Goal: Information Seeking & Learning: Learn about a topic

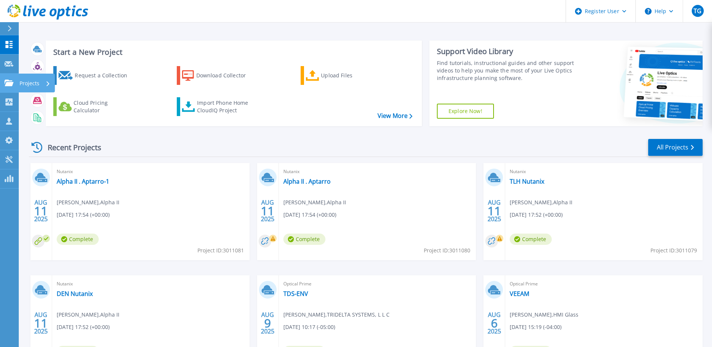
click at [10, 82] on icon at bounding box center [9, 83] width 9 height 6
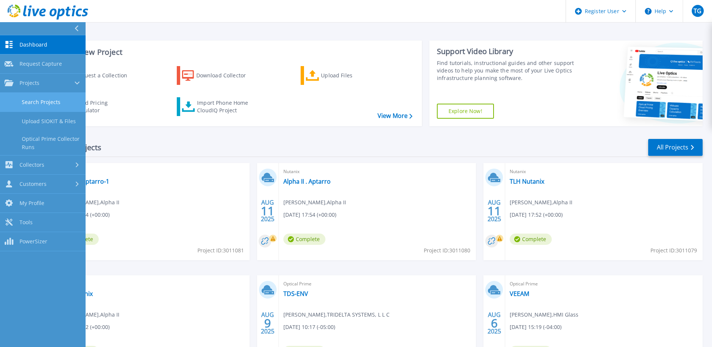
click at [34, 111] on link "Search Projects" at bounding box center [43, 102] width 86 height 19
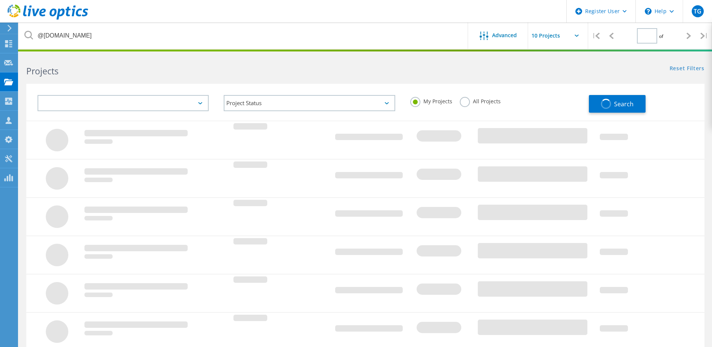
type input "1"
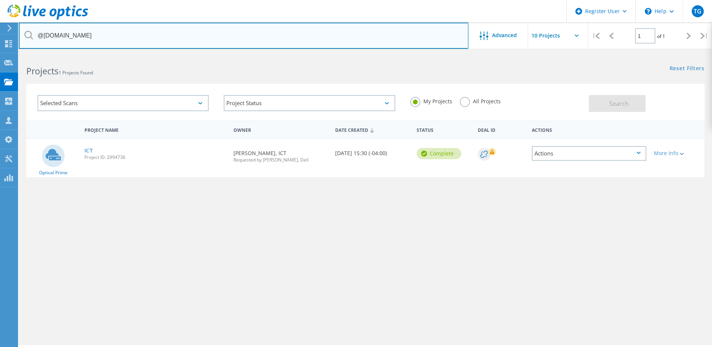
click at [102, 38] on input "@[DOMAIN_NAME]" at bounding box center [244, 36] width 450 height 26
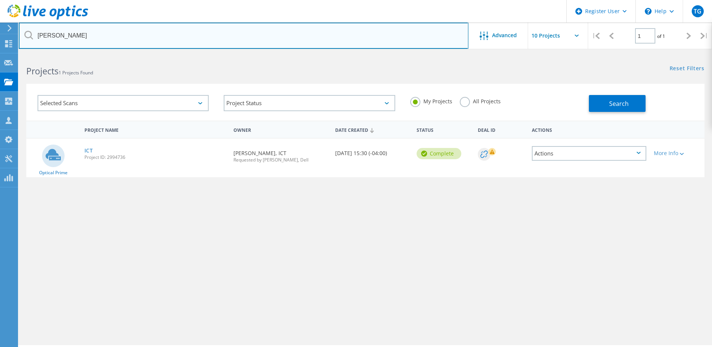
type input "[PERSON_NAME]"
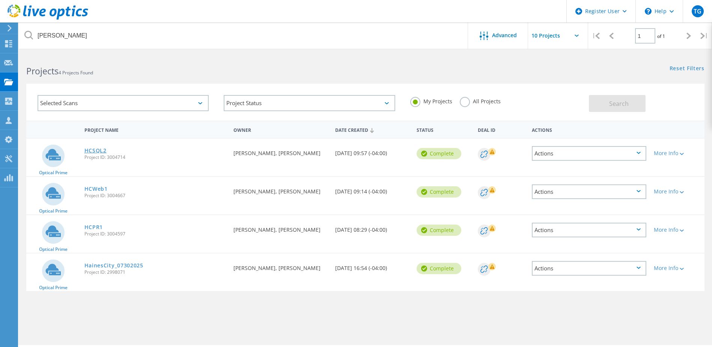
click at [101, 153] on link "HCSQL2" at bounding box center [95, 150] width 22 height 5
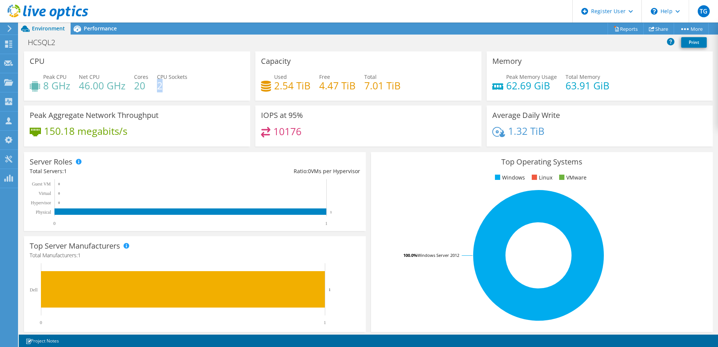
drag, startPoint x: 166, startPoint y: 85, endPoint x: 157, endPoint y: 85, distance: 8.6
click at [157, 85] on h4 "2" at bounding box center [172, 85] width 30 height 8
drag, startPoint x: 157, startPoint y: 85, endPoint x: 90, endPoint y: 57, distance: 72.4
click at [90, 57] on div "CPU Peak CPU 8 GHz Net CPU 46.00 GHz Cores 20 CPU Sockets 2" at bounding box center [137, 75] width 226 height 49
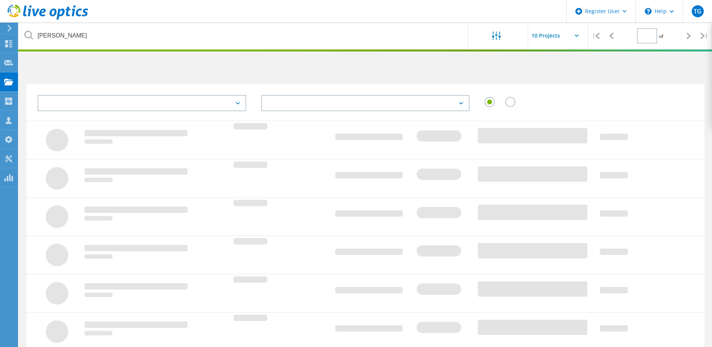
type input "1"
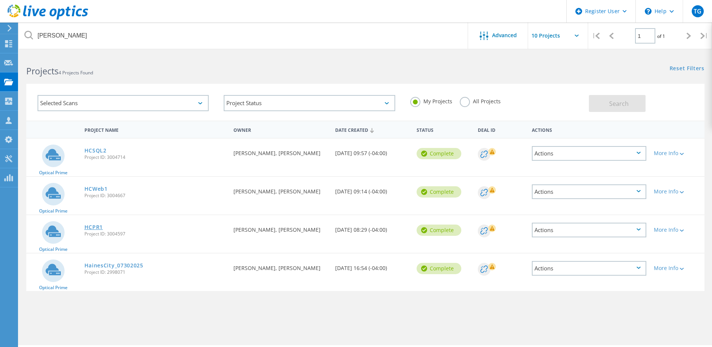
click at [96, 227] on link "HCPR1" at bounding box center [93, 226] width 19 height 5
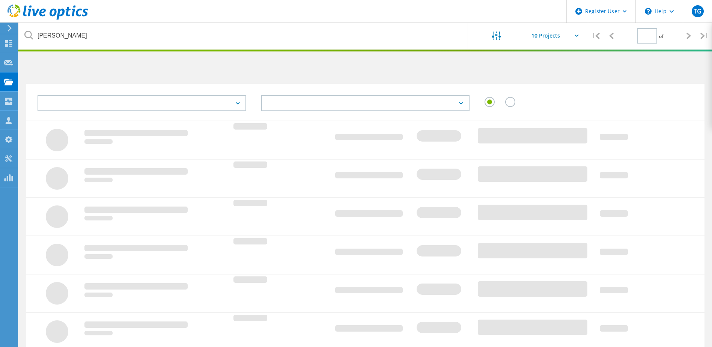
type input "1"
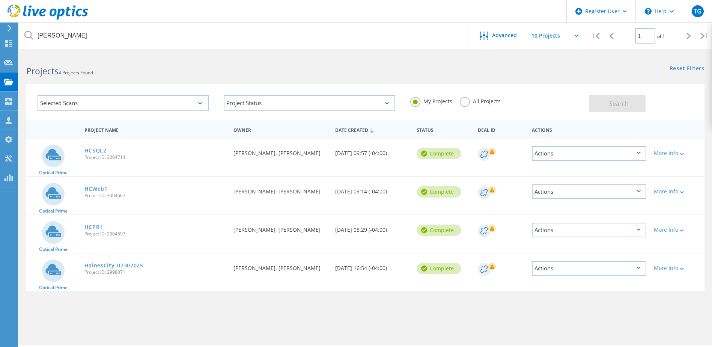
click at [102, 271] on span "Project ID: 2998071" at bounding box center [155, 272] width 142 height 5
click at [101, 261] on div "HainesCity_07302025 Project ID: 2998071" at bounding box center [155, 267] width 149 height 29
click at [92, 265] on link "HainesCity_07302025" at bounding box center [113, 265] width 59 height 5
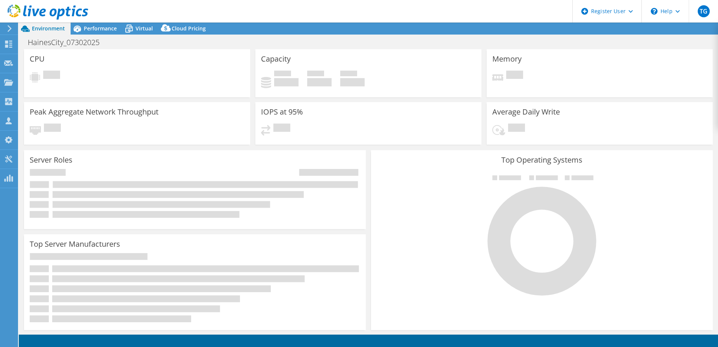
select select "USD"
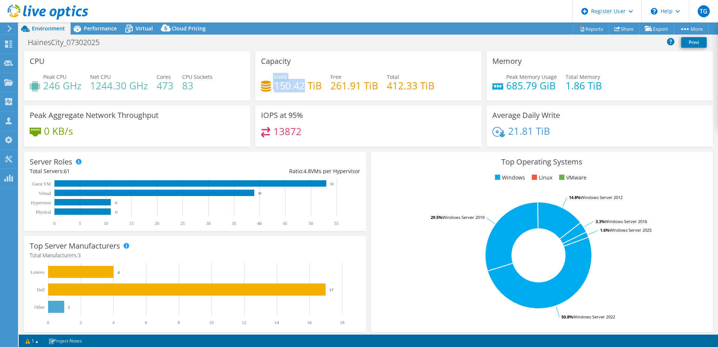
drag, startPoint x: 259, startPoint y: 80, endPoint x: 301, endPoint y: 85, distance: 41.9
click at [301, 85] on div "Used 150.42 TiB" at bounding box center [291, 81] width 61 height 17
drag, startPoint x: 301, startPoint y: 85, endPoint x: 278, endPoint y: 99, distance: 26.8
click at [278, 99] on div "Capacity Used 150.42 TiB Free 261.91 TiB Total 412.33 TiB" at bounding box center [368, 75] width 226 height 49
drag, startPoint x: 273, startPoint y: 86, endPoint x: 303, endPoint y: 87, distance: 29.7
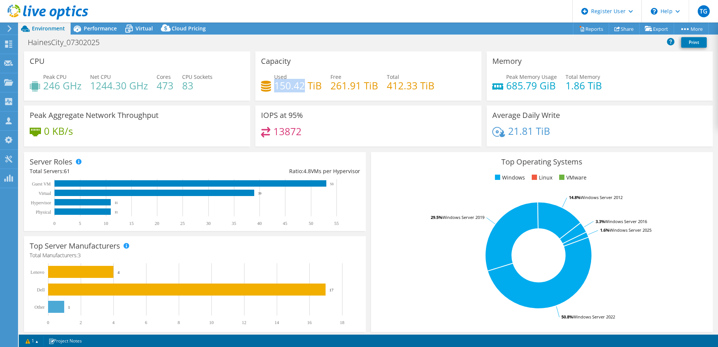
click at [303, 87] on h4 "150.42 TiB" at bounding box center [298, 85] width 48 height 8
drag, startPoint x: 303, startPoint y: 87, endPoint x: 324, endPoint y: 95, distance: 23.4
click at [324, 95] on div "Used 150.42 TiB Free 261.91 TiB Total 412.33 TiB" at bounding box center [368, 85] width 215 height 24
drag, startPoint x: 316, startPoint y: 89, endPoint x: 274, endPoint y: 84, distance: 41.9
click at [274, 84] on h4 "150.42 TiB" at bounding box center [298, 85] width 48 height 8
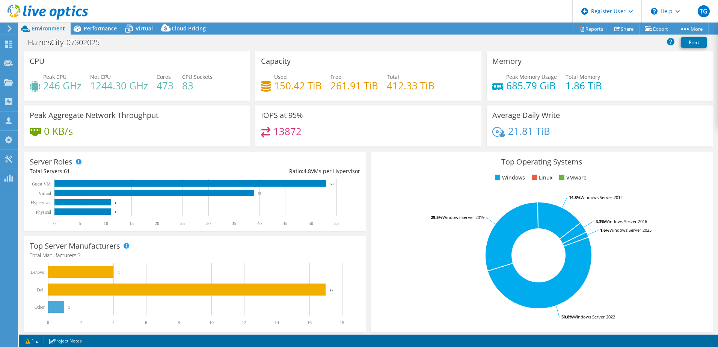
drag, startPoint x: 274, startPoint y: 84, endPoint x: 278, endPoint y: 92, distance: 8.7
click at [278, 92] on div "Used 150.42 TiB Free 261.91 TiB Total 412.33 TiB" at bounding box center [368, 85] width 215 height 24
click at [109, 33] on div "Performance" at bounding box center [97, 29] width 52 height 12
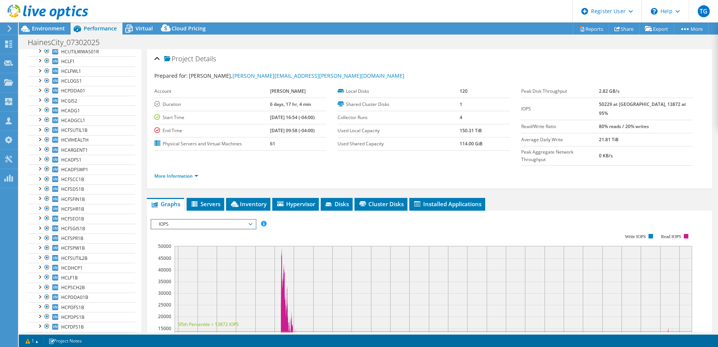
scroll to position [263, 0]
click at [35, 59] on div at bounding box center [36, 57] width 8 height 8
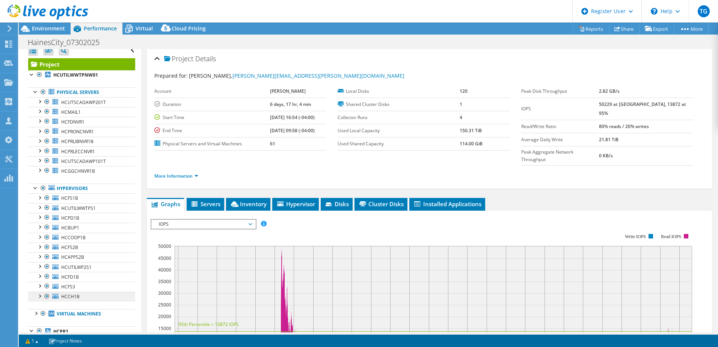
scroll to position [0, 0]
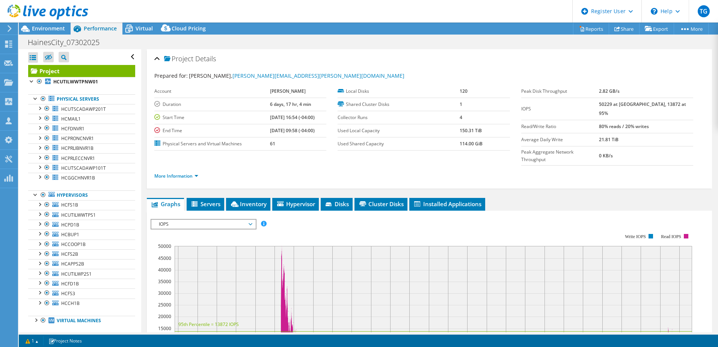
drag, startPoint x: 193, startPoint y: 218, endPoint x: 203, endPoint y: 211, distance: 12.2
click at [194, 223] on rect at bounding box center [421, 298] width 541 height 150
click at [203, 220] on span "IOPS" at bounding box center [203, 224] width 96 height 9
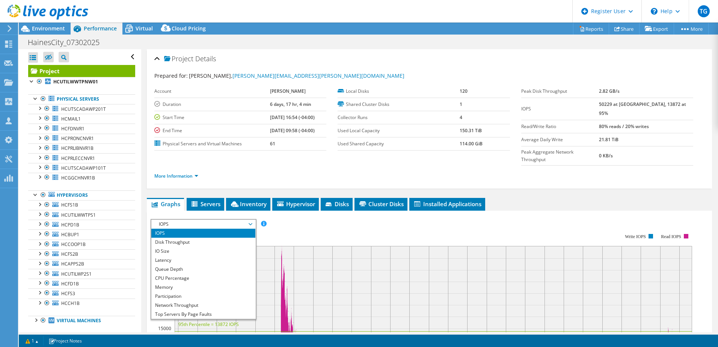
click at [182, 167] on div "More Information" at bounding box center [429, 176] width 550 height 21
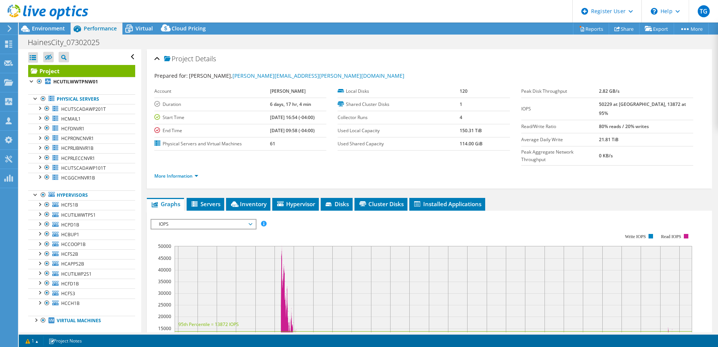
click at [206, 182] on div "Project Details Prepared for: Melissa Varrone, melissa.varrone@hainescity.com A…" at bounding box center [429, 288] width 576 height 478
click at [354, 198] on ul "Graphs Servers Inventory Hypervisor Disks Cluster Disks Installed Applications" at bounding box center [429, 204] width 565 height 13
click at [343, 200] on span "Disks" at bounding box center [336, 204] width 24 height 8
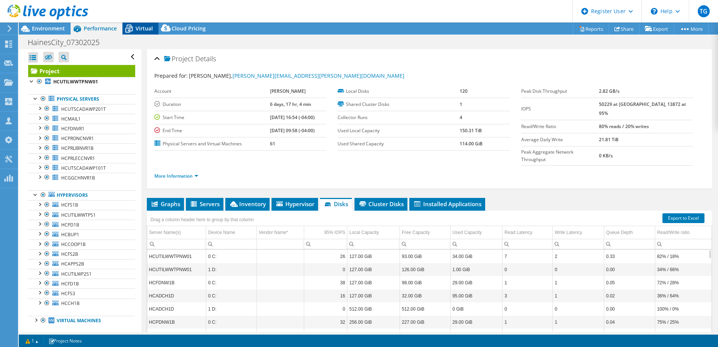
click at [128, 29] on icon at bounding box center [128, 28] width 13 height 13
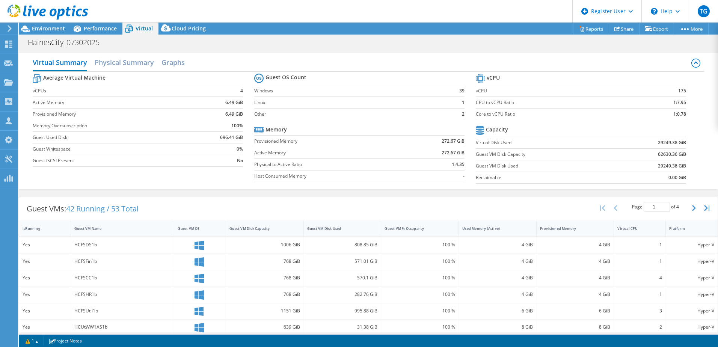
click at [342, 150] on label "Active Memory" at bounding box center [328, 153] width 149 height 8
click at [355, 223] on div "Guest VM Disk Used" at bounding box center [338, 229] width 68 height 12
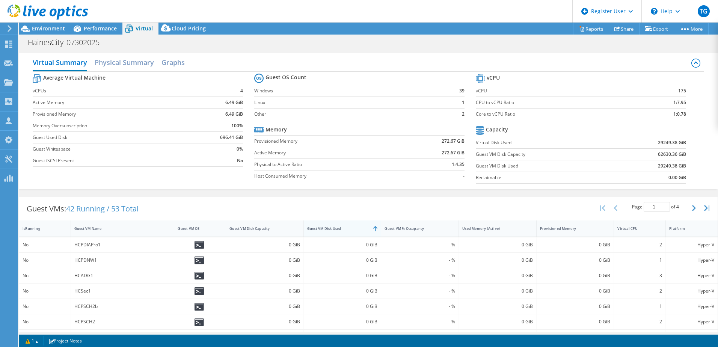
click at [346, 227] on div "Guest VM Disk Used" at bounding box center [338, 228] width 62 height 5
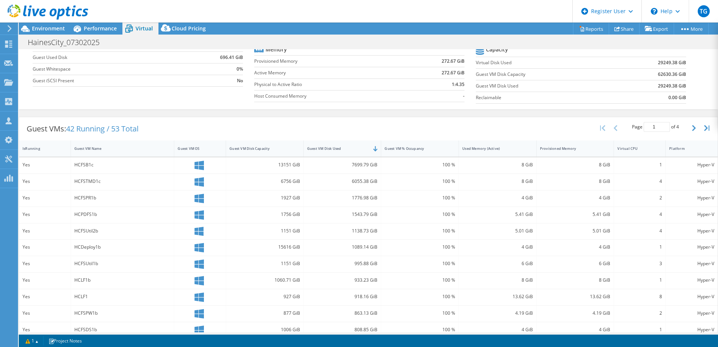
scroll to position [75, 0]
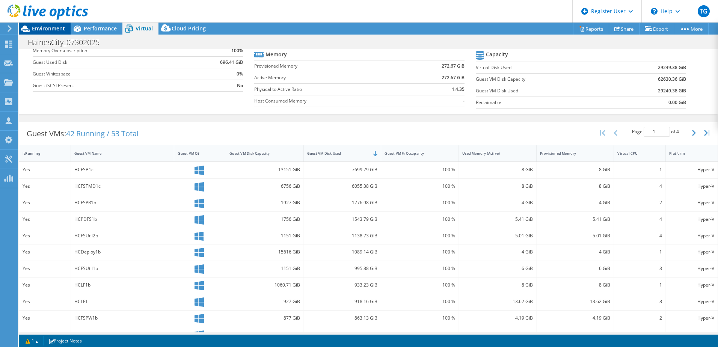
click at [62, 31] on span "Environment" at bounding box center [48, 28] width 33 height 7
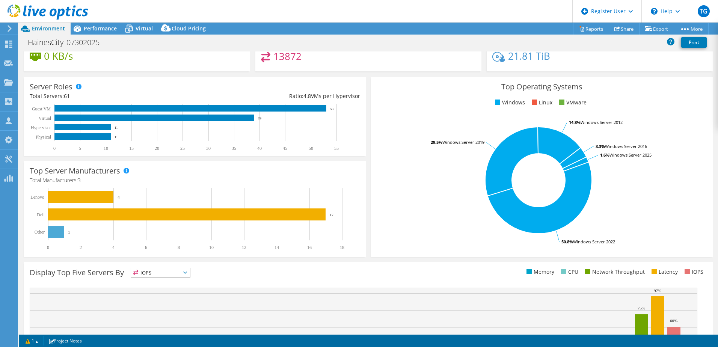
drag, startPoint x: 280, startPoint y: 72, endPoint x: 276, endPoint y: 75, distance: 4.3
click at [277, 74] on section "CPU Peak CPU 246 GHz Net CPU 1244.30 GHz Cores 473 CPU Sockets 83 Capacity Used…" at bounding box center [368, 194] width 699 height 437
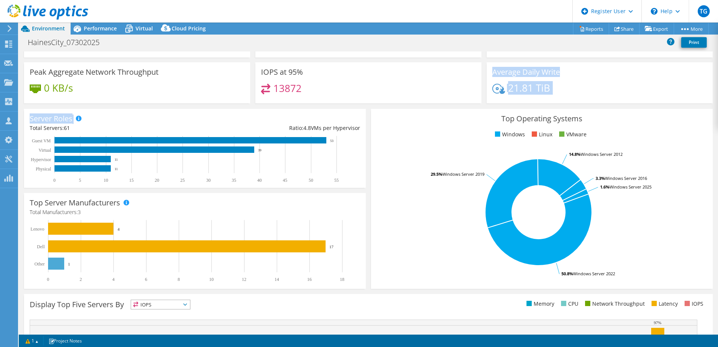
scroll to position [0, 0]
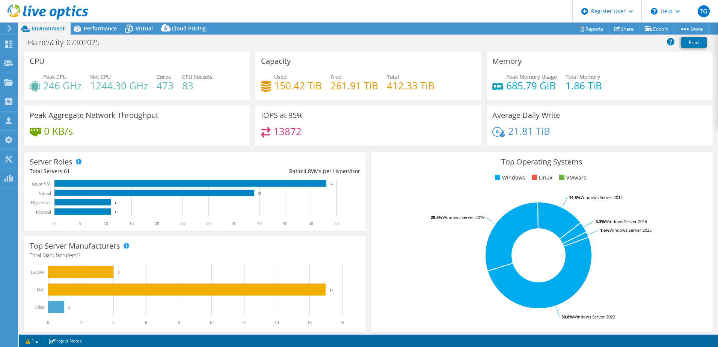
click at [298, 100] on div "Capacity Used 150.42 TiB Free 261.91 TiB Total 412.33 TiB" at bounding box center [368, 75] width 226 height 49
click at [145, 30] on span "Virtual" at bounding box center [143, 28] width 17 height 7
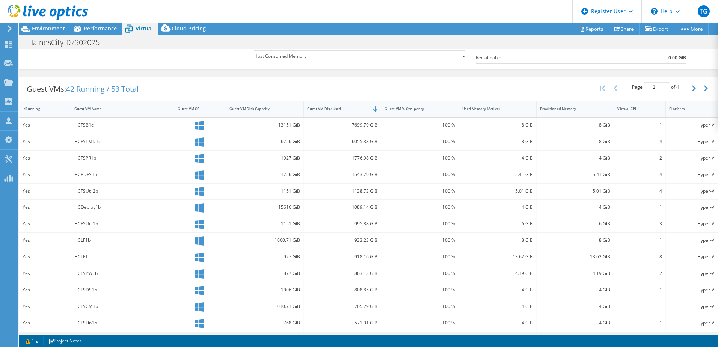
scroll to position [119, 0]
drag, startPoint x: 341, startPoint y: 124, endPoint x: 389, endPoint y: 127, distance: 48.2
click at [389, 127] on div "Yes HCFSB1c 13151 GiB 7699.79 GiB 100 % 8 GiB 8 GiB 1 Hyper-V" at bounding box center [368, 127] width 698 height 16
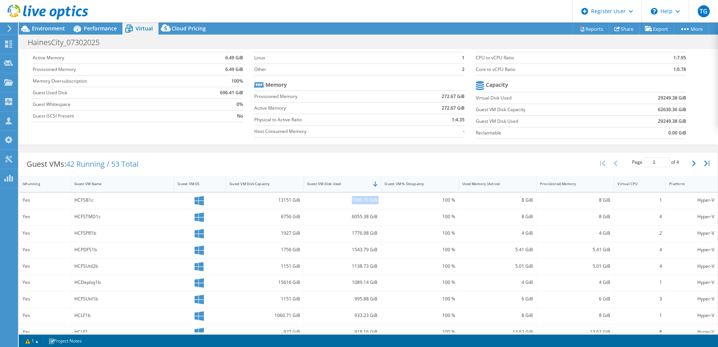
scroll to position [44, 0]
drag, startPoint x: 641, startPoint y: 120, endPoint x: 666, endPoint y: 121, distance: 24.4
click at [666, 121] on td "29249.38 GiB" at bounding box center [649, 122] width 73 height 12
drag, startPoint x: 666, startPoint y: 121, endPoint x: 649, endPoint y: 131, distance: 19.8
click at [598, 127] on td "Guest VM Disk Used" at bounding box center [544, 122] width 137 height 12
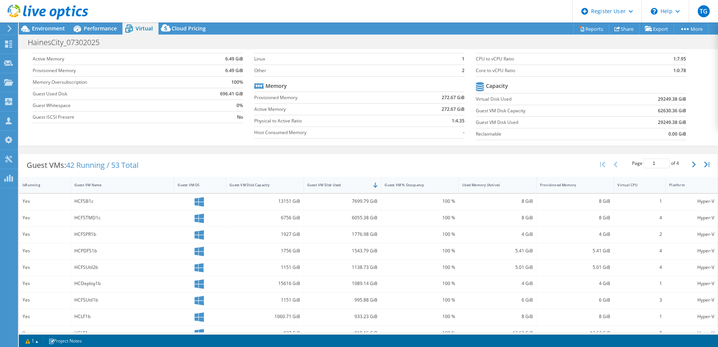
drag, startPoint x: 666, startPoint y: 134, endPoint x: 687, endPoint y: 134, distance: 21.0
click at [683, 134] on section "vCPU vCPU 175 CPU to vCPU Ratio 1:7.95 Core to vCPU Ratio 1:0.78 Capacity Virtu…" at bounding box center [586, 86] width 221 height 115
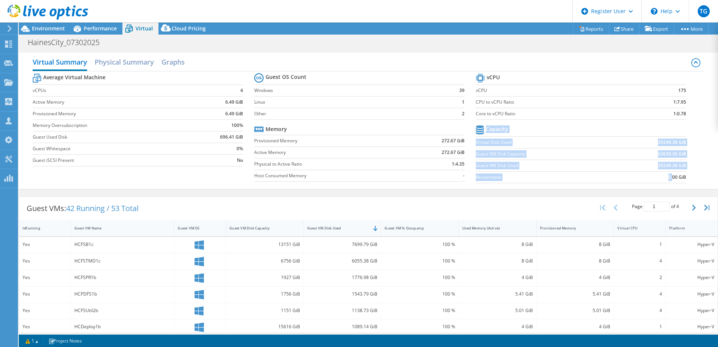
scroll to position [0, 0]
click at [468, 172] on section "Guest OS Count Windows 39 Linux 1 Other 2 Memory Provisioned Memory 272.67 GiB …" at bounding box center [364, 129] width 221 height 114
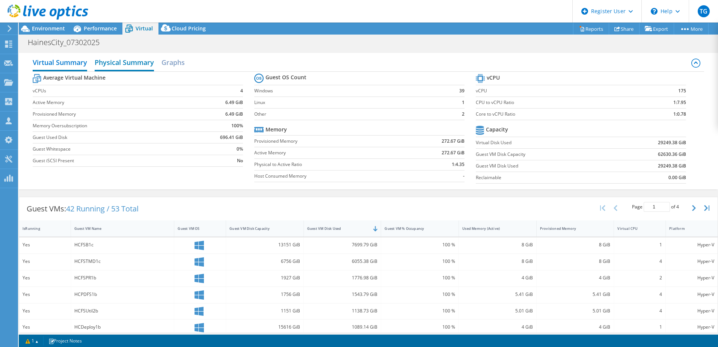
click at [117, 63] on h2 "Physical Summary" at bounding box center [124, 63] width 59 height 17
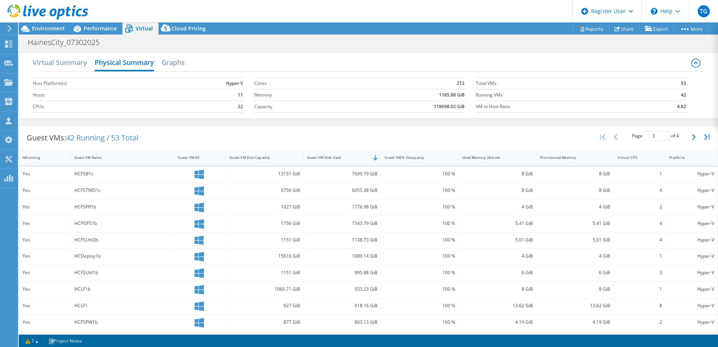
click at [356, 157] on div "Guest VM Disk Used" at bounding box center [338, 157] width 62 height 5
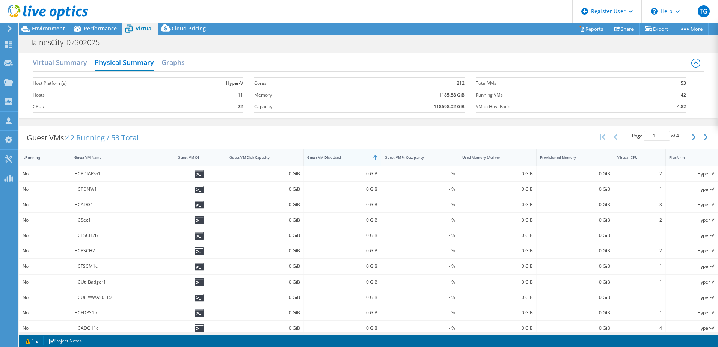
click at [356, 157] on div "Guest VM Disk Used" at bounding box center [338, 157] width 62 height 5
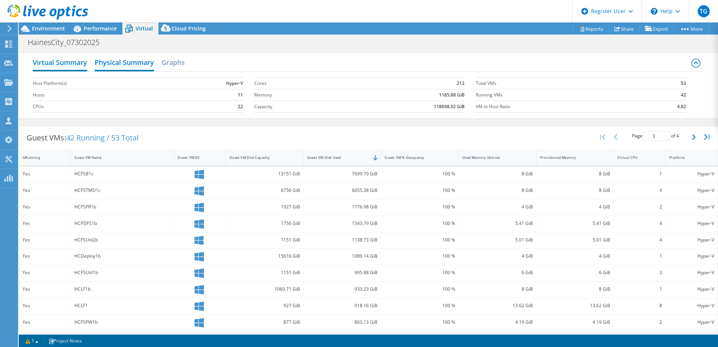
click at [77, 62] on h2 "Virtual Summary" at bounding box center [60, 63] width 54 height 17
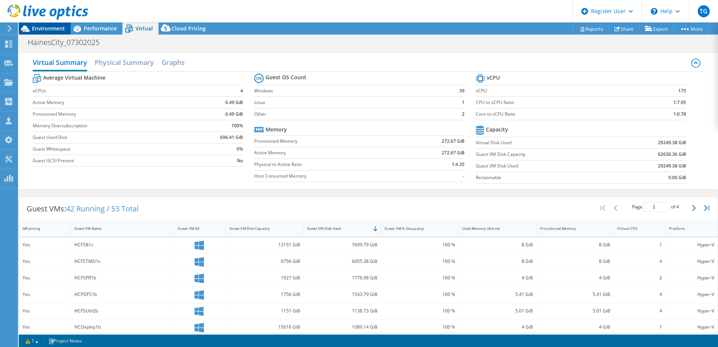
click at [56, 31] on span "Environment" at bounding box center [48, 28] width 33 height 7
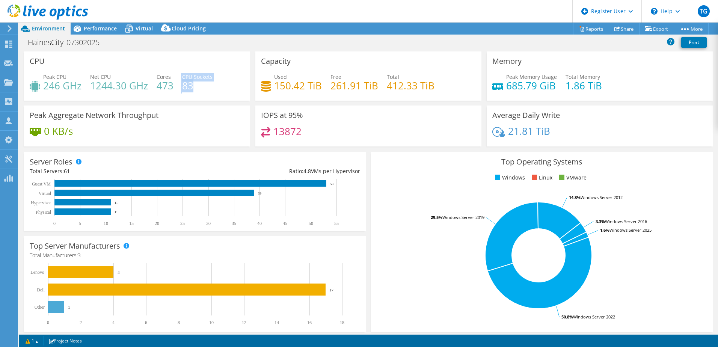
drag, startPoint x: 203, startPoint y: 89, endPoint x: 178, endPoint y: 86, distance: 25.8
click at [178, 86] on div "Peak CPU 246 GHz Net CPU 1244.30 GHz Cores 473 CPU Sockets 83" at bounding box center [137, 85] width 215 height 24
click at [343, 93] on div "Used 150.42 TiB Free 261.91 TiB Total 412.33 TiB" at bounding box center [368, 85] width 215 height 24
